Goal: Information Seeking & Learning: Learn about a topic

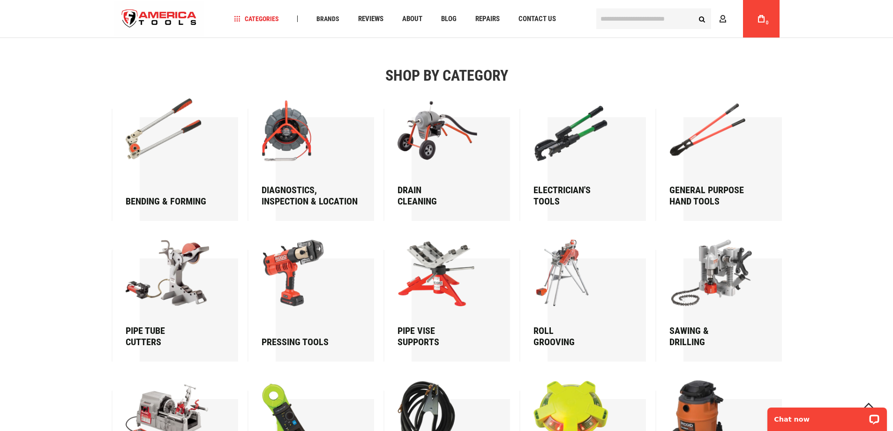
click at [180, 189] on link "Bending & forming" at bounding box center [171, 152] width 90 height 108
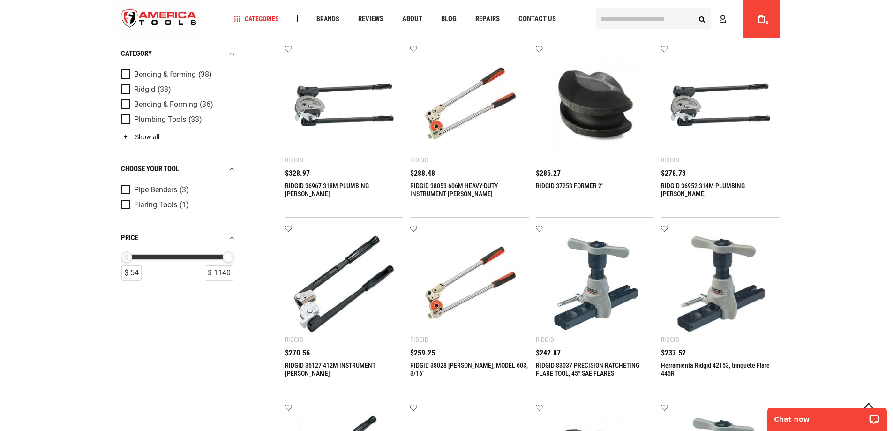
scroll to position [267, 0]
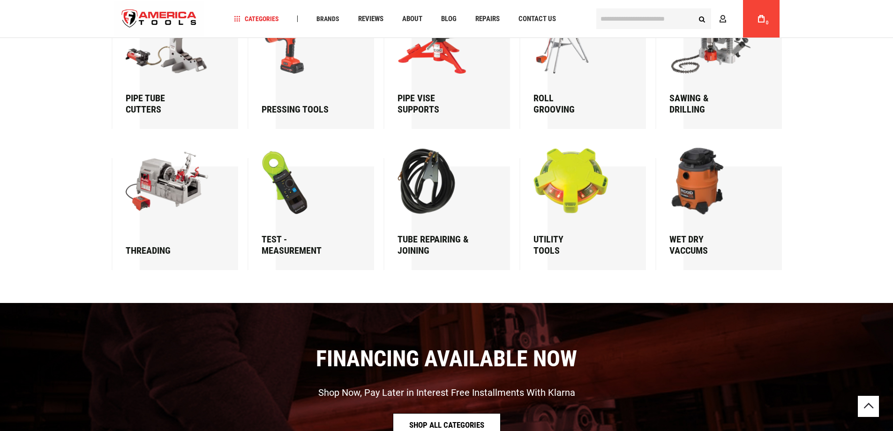
scroll to position [1501, 0]
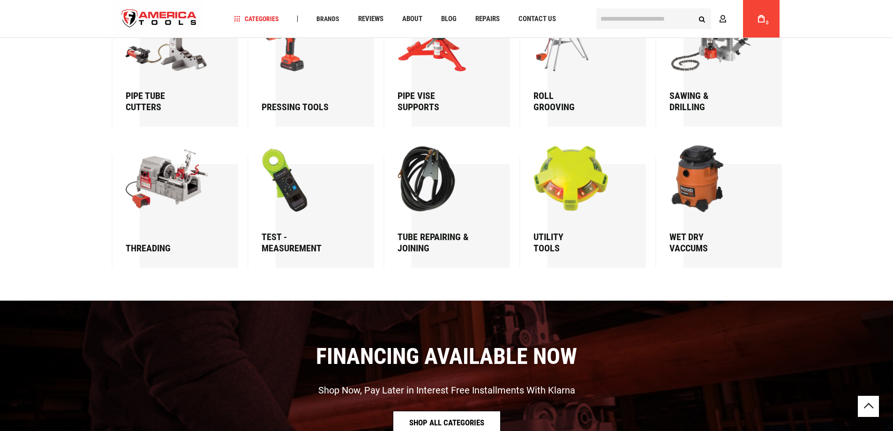
click at [302, 84] on picture at bounding box center [307, 47] width 90 height 85
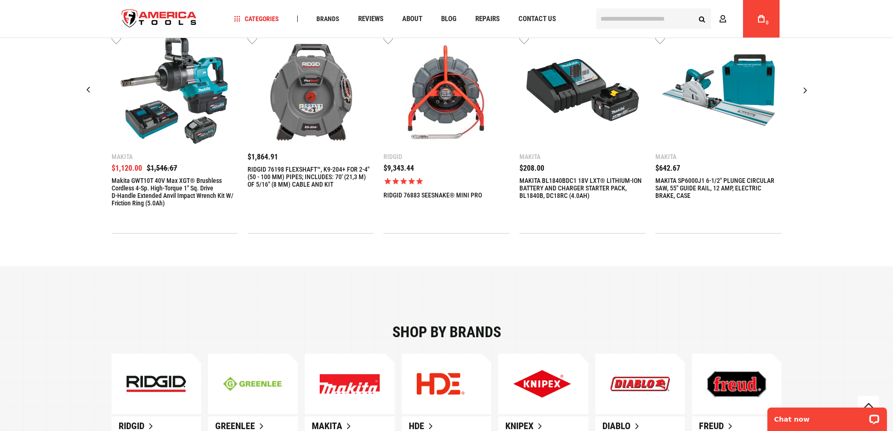
scroll to position [422, 0]
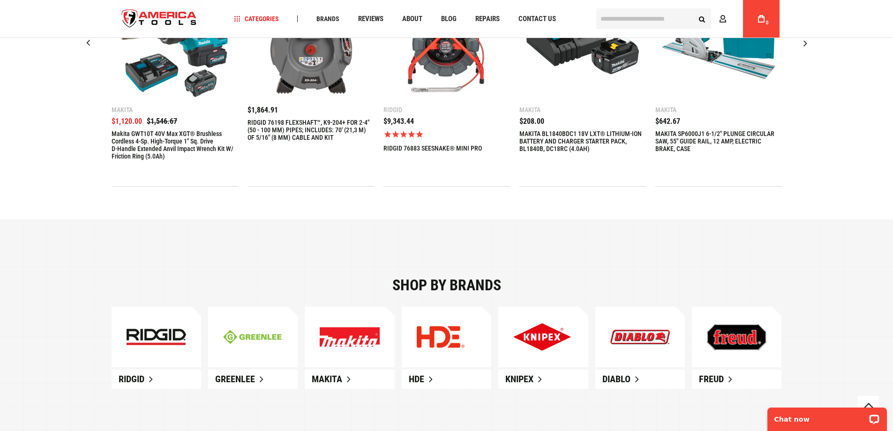
click at [184, 143] on link "Makita GWT10T 40V max XGT® Brushless Cordless 4‑Sp. High‑Torque 1" Sq. Drive D‑…" at bounding box center [175, 145] width 127 height 30
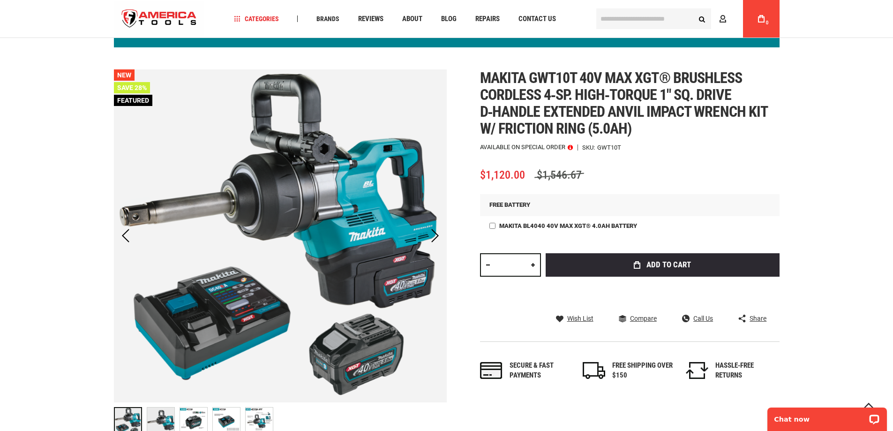
click at [591, 108] on span "Makita gwt10t 40v max xgt® brushless cordless 4‑sp. high‑torque 1" sq. drive d‑…" at bounding box center [623, 103] width 287 height 68
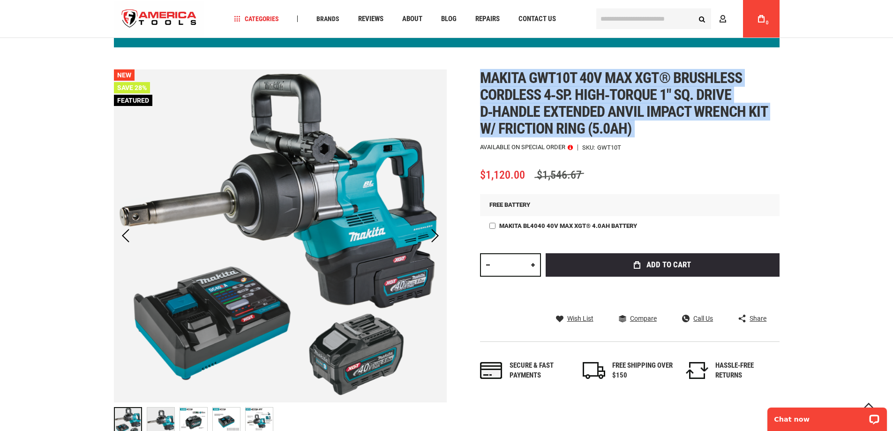
click at [591, 108] on span "Makita gwt10t 40v max xgt® brushless cordless 4‑sp. high‑torque 1" sq. drive d‑…" at bounding box center [623, 103] width 287 height 68
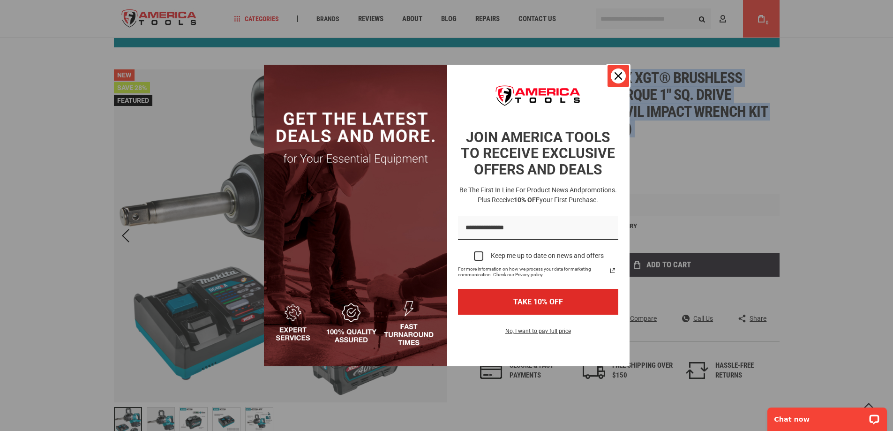
click at [623, 74] on div "Close" at bounding box center [618, 75] width 15 height 15
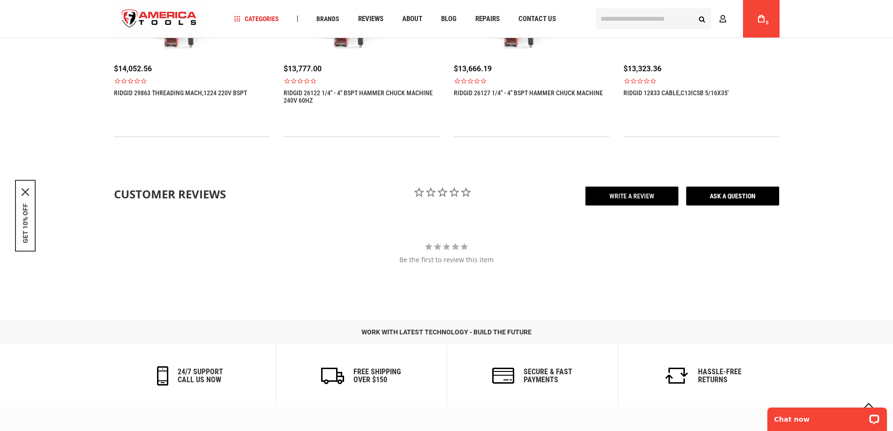
scroll to position [1266, 0]
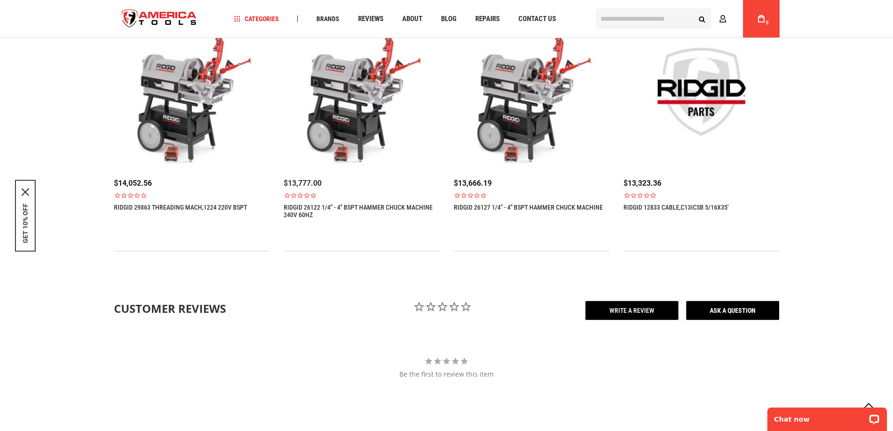
click at [377, 208] on link "RIDGID 26122 1/4" - 4" BSPT HAMMER CHUCK MACHINE 240V 60HZ" at bounding box center [362, 211] width 156 height 15
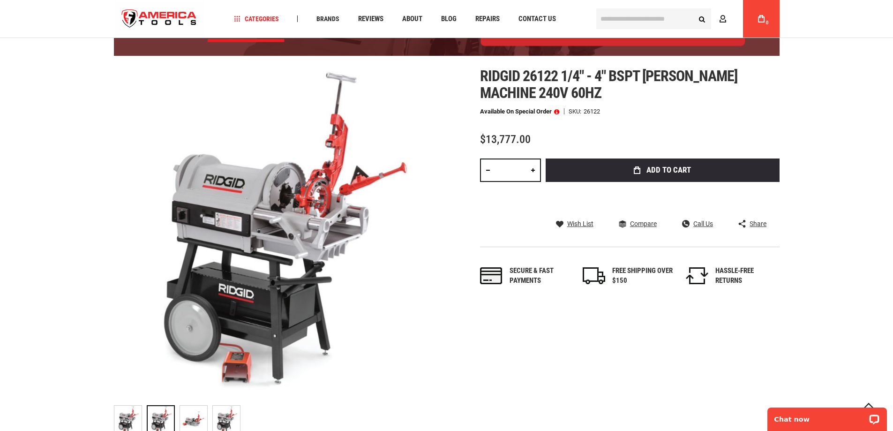
click at [532, 82] on span "Ridgid 26122 1/4" - 4" bspt hammer chuck machine 240v 60hz" at bounding box center [609, 84] width 258 height 35
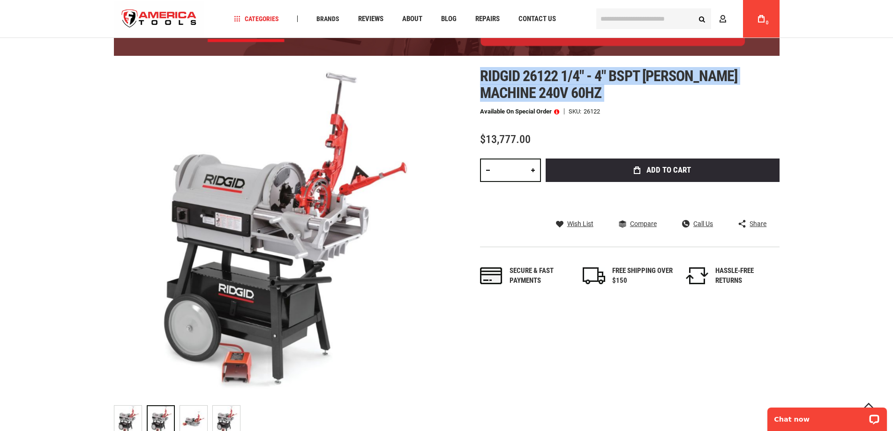
click at [532, 82] on span "Ridgid 26122 1/4" - 4" bspt hammer chuck machine 240v 60hz" at bounding box center [609, 84] width 258 height 35
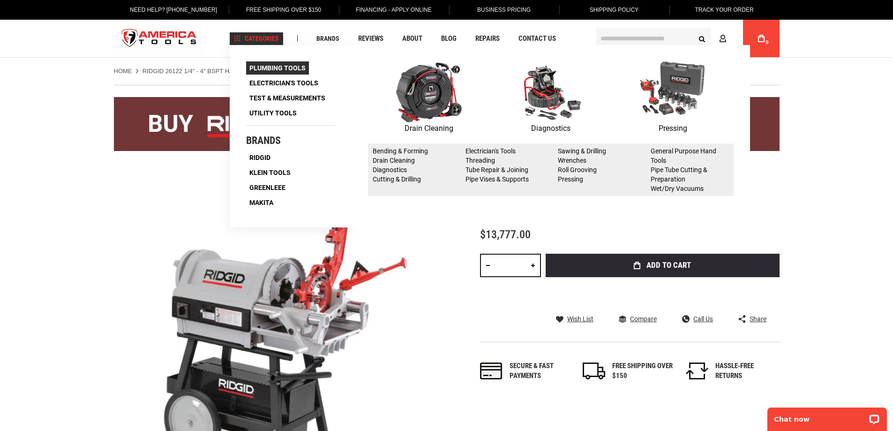
click at [288, 67] on span "Plumbing Tools" at bounding box center [278, 68] width 56 height 7
click at [287, 74] on link "Plumbing Tools" at bounding box center [277, 67] width 63 height 13
click at [290, 69] on span "Plumbing Tools" at bounding box center [278, 68] width 56 height 7
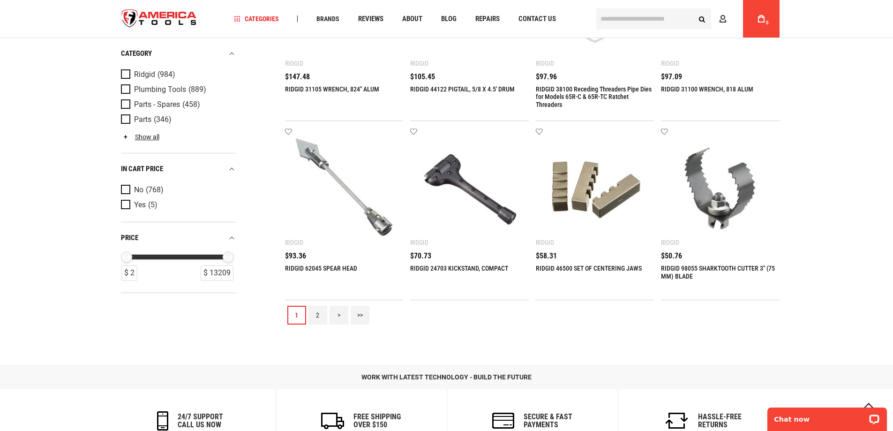
scroll to position [985, 0]
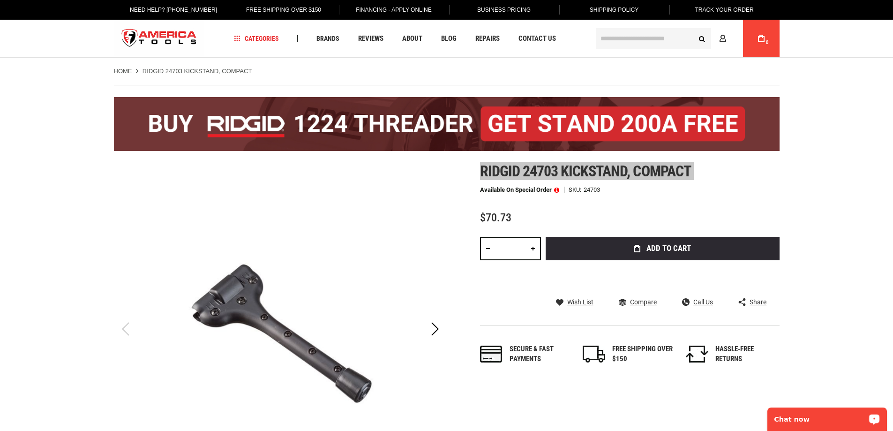
click at [853, 423] on p "Chat now" at bounding box center [821, 420] width 93 height 8
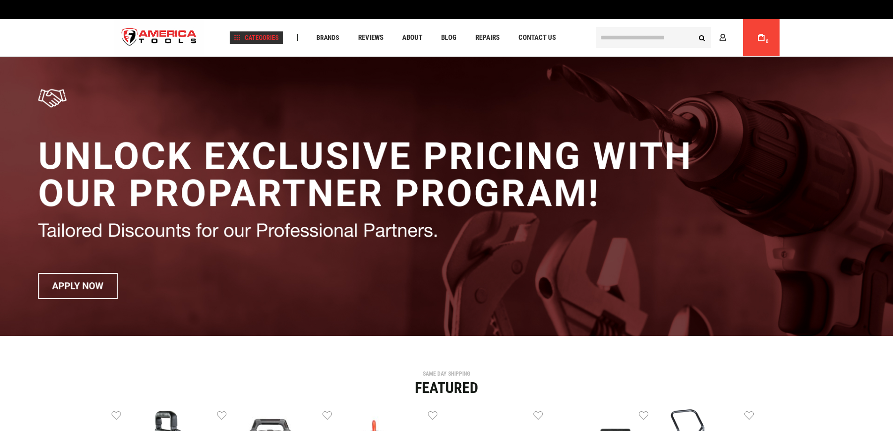
click at [267, 37] on span "Categories" at bounding box center [256, 37] width 45 height 7
click at [277, 36] on span "Categories" at bounding box center [256, 37] width 45 height 7
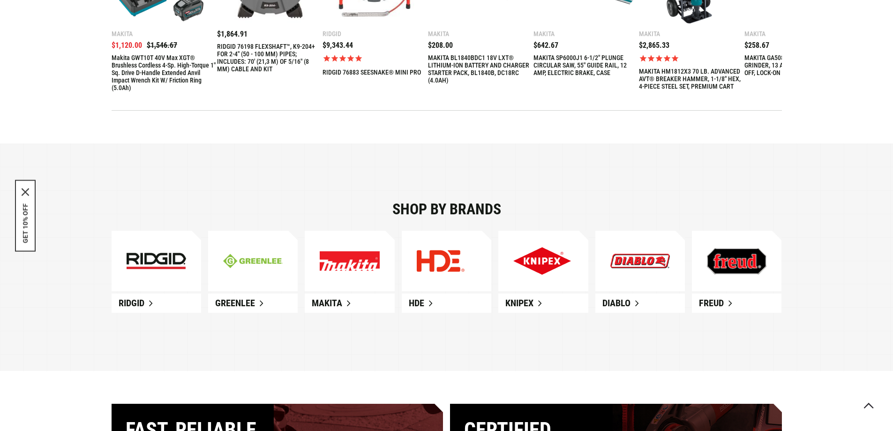
scroll to position [516, 0]
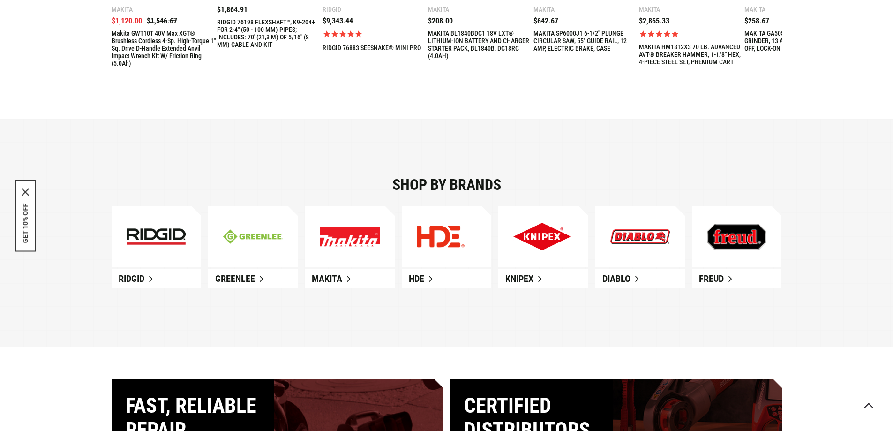
click at [253, 278] on span "Greenlee" at bounding box center [235, 278] width 40 height 11
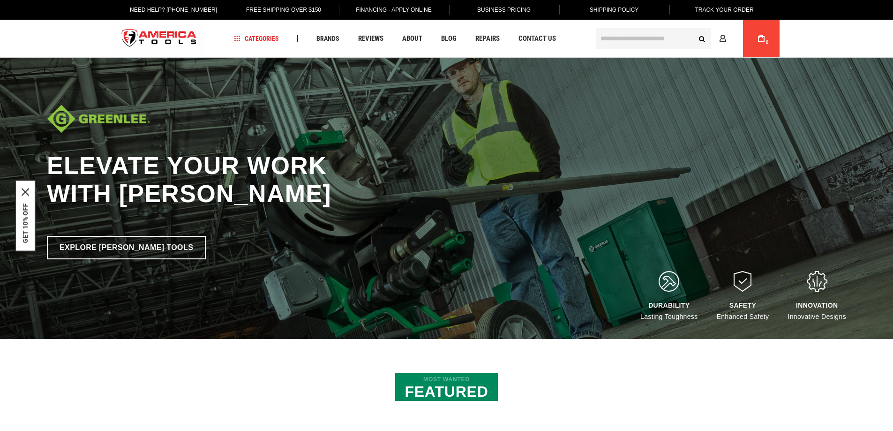
click at [161, 37] on img "store logo" at bounding box center [159, 38] width 91 height 35
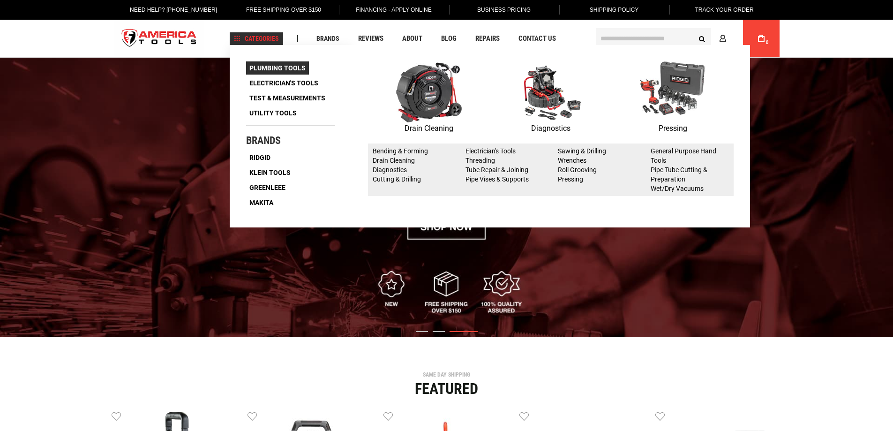
click at [290, 68] on span "Plumbing Tools" at bounding box center [278, 68] width 56 height 7
